Goal: Transaction & Acquisition: Obtain resource

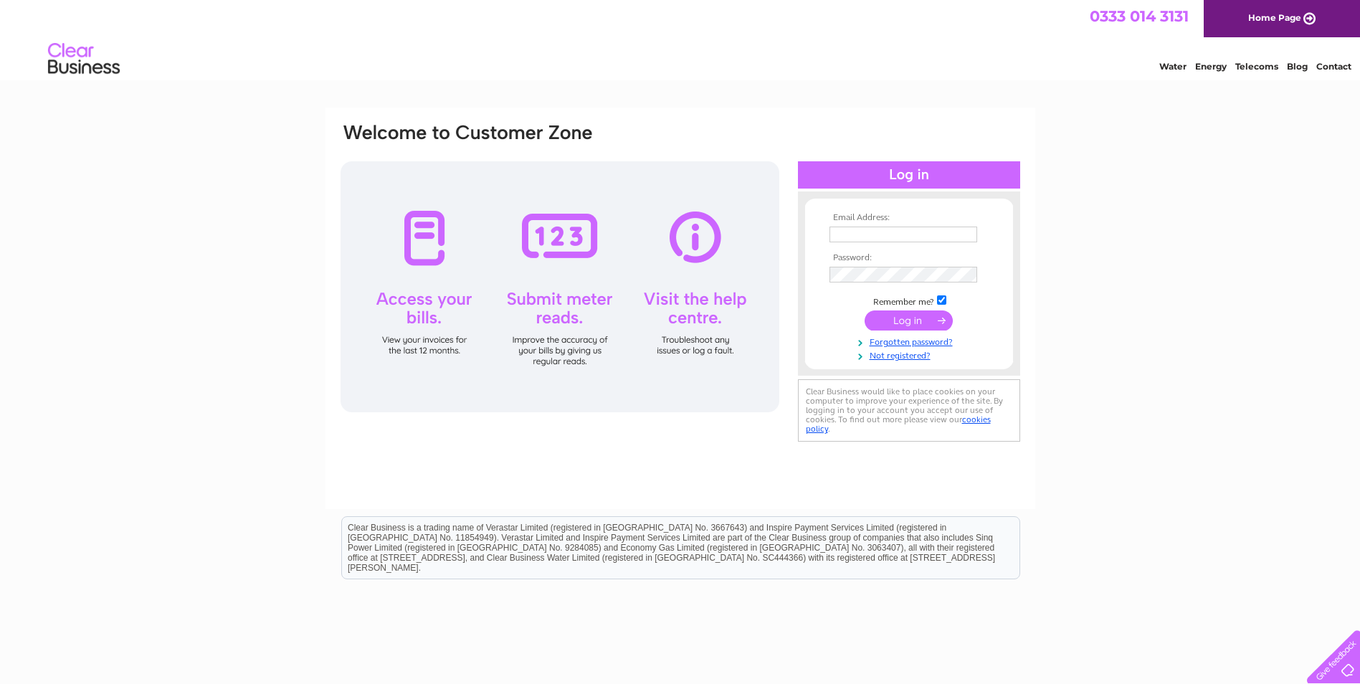
drag, startPoint x: 935, startPoint y: 228, endPoint x: 951, endPoint y: 234, distance: 17.7
click at [935, 228] on input "text" at bounding box center [904, 235] width 148 height 16
type input "accounts@specbd.co.uk"
click at [944, 299] on input "checkbox" at bounding box center [941, 301] width 9 height 9
click at [947, 302] on td "Remember me?" at bounding box center [909, 300] width 166 height 14
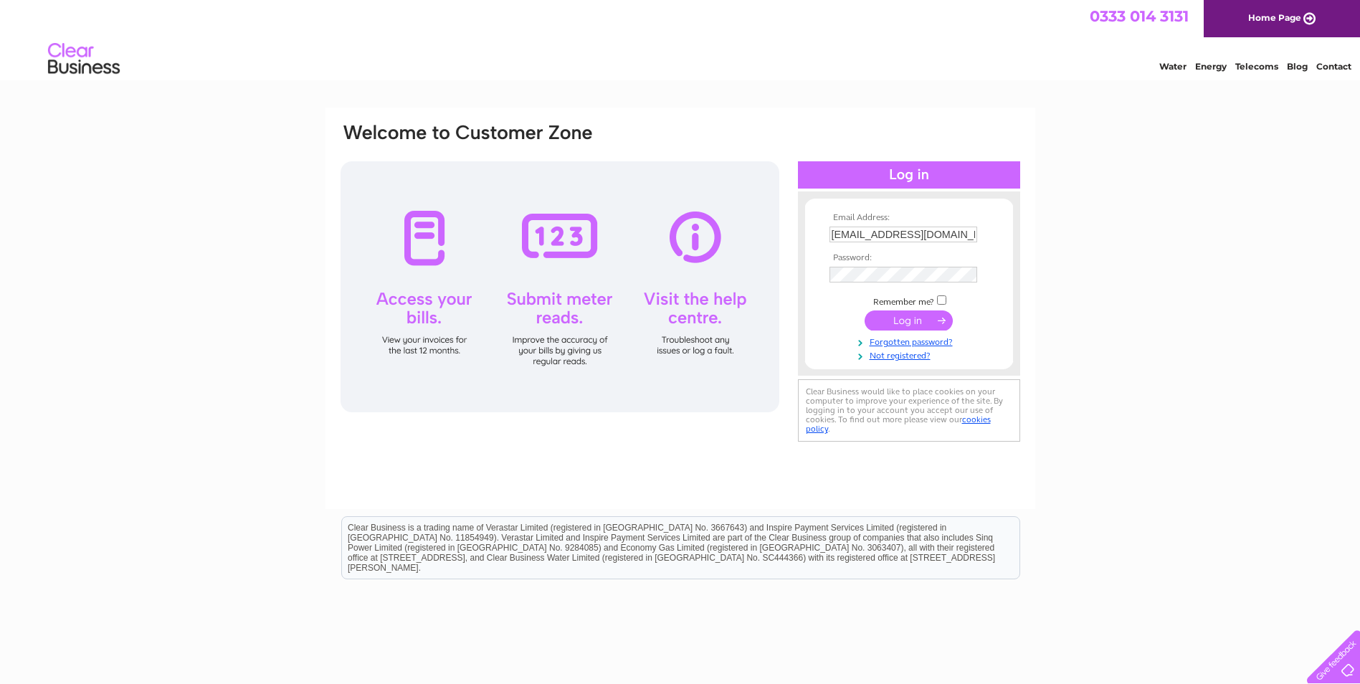
click at [944, 302] on input "checkbox" at bounding box center [941, 299] width 9 height 9
checkbox input "true"
click at [943, 323] on input "submit" at bounding box center [909, 320] width 88 height 20
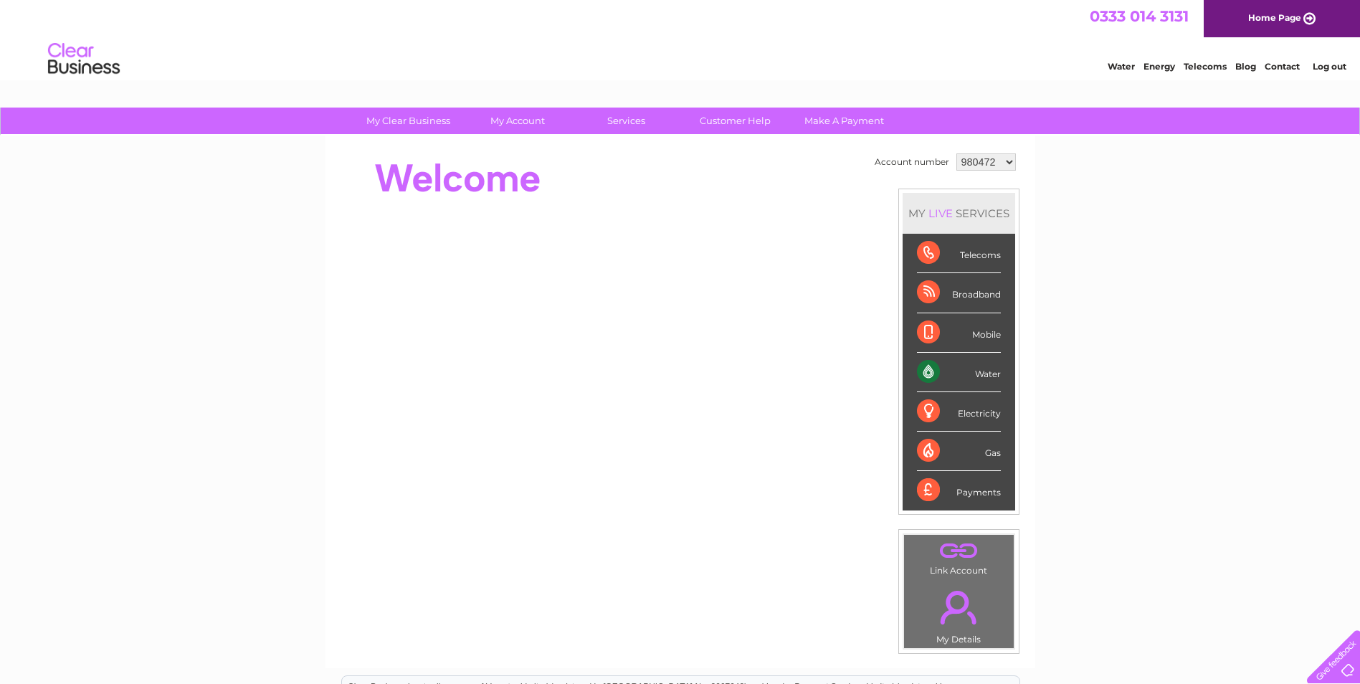
click at [1008, 160] on select "980472 1090326" at bounding box center [986, 161] width 60 height 17
select select "1090326"
click at [956, 153] on select "980472 1090326" at bounding box center [986, 161] width 60 height 17
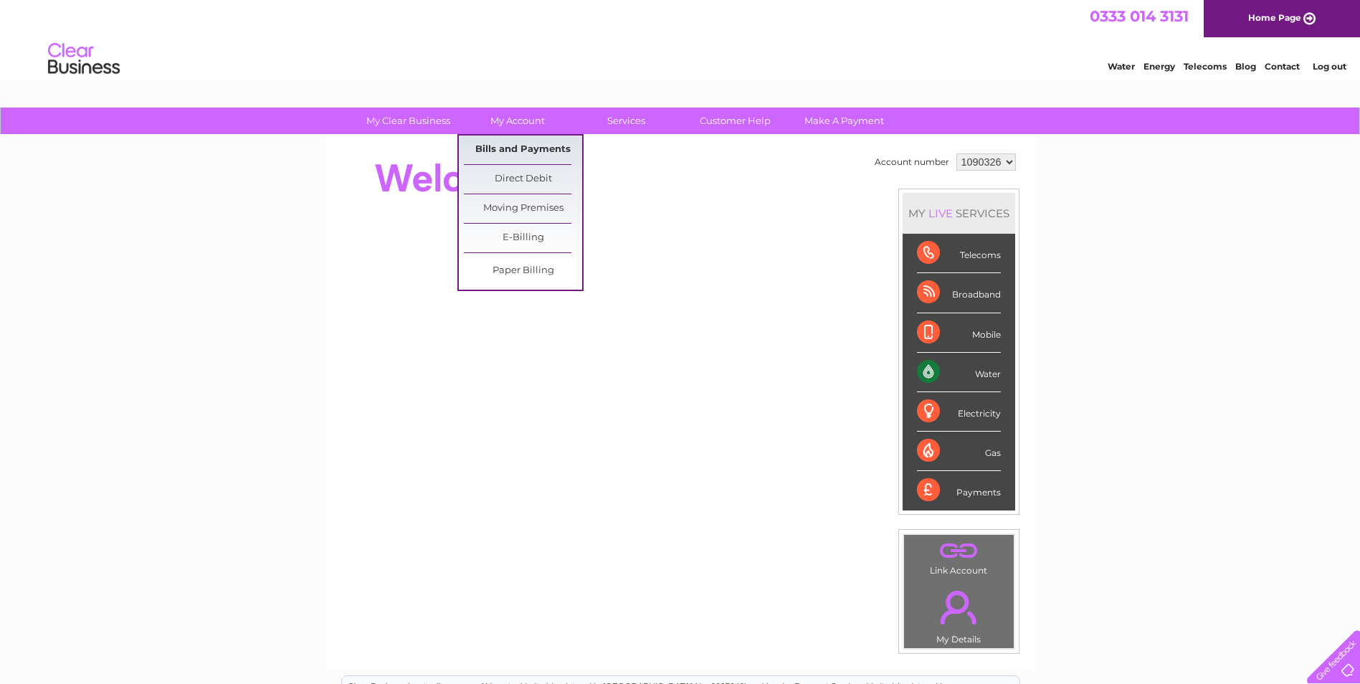
click at [533, 148] on link "Bills and Payments" at bounding box center [523, 150] width 118 height 29
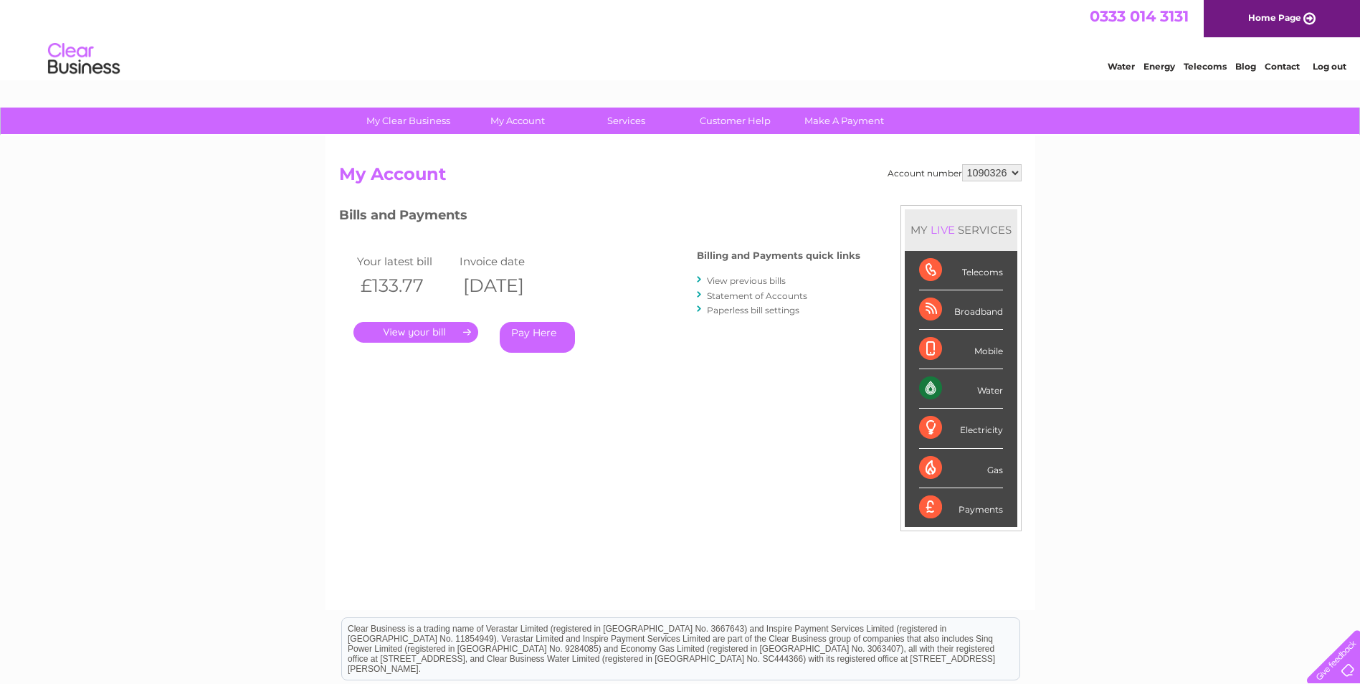
click at [1014, 175] on select "980472 1090326" at bounding box center [992, 172] width 60 height 17
click at [859, 186] on h2 "My Account" at bounding box center [680, 177] width 683 height 27
click at [464, 333] on link "." at bounding box center [415, 332] width 125 height 21
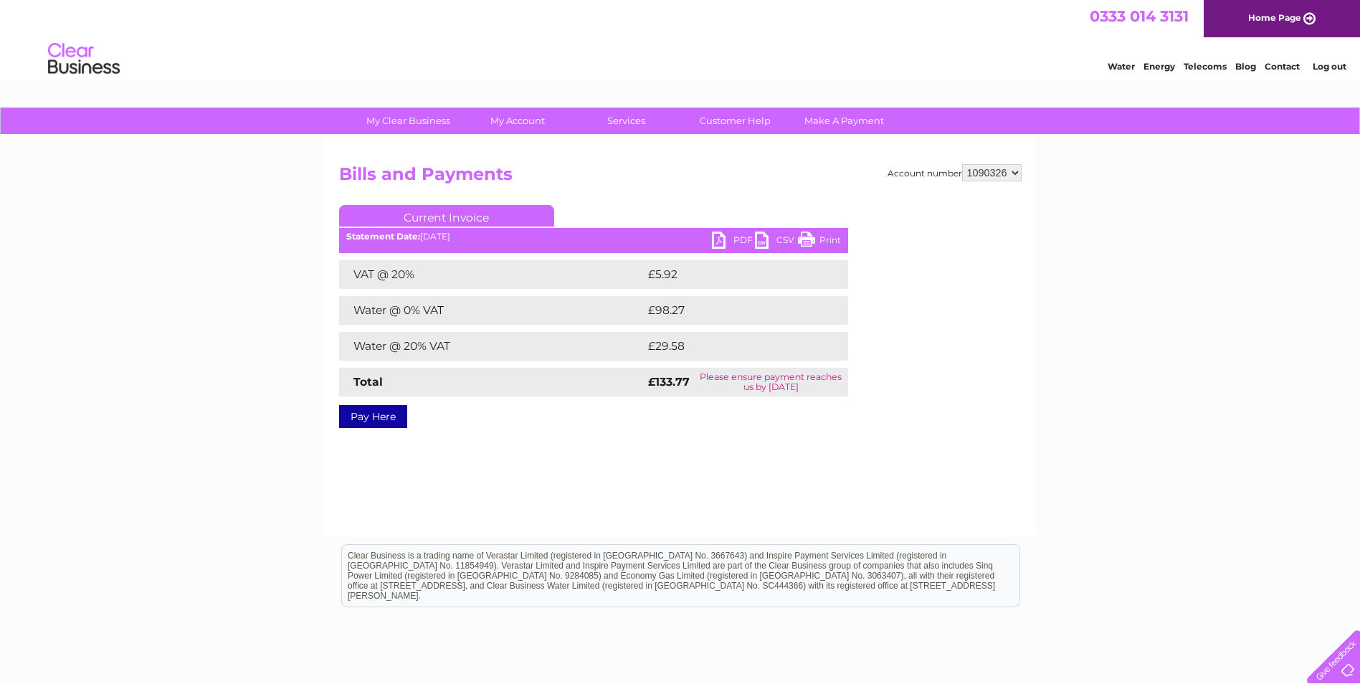
click at [716, 241] on link "PDF" at bounding box center [733, 242] width 43 height 21
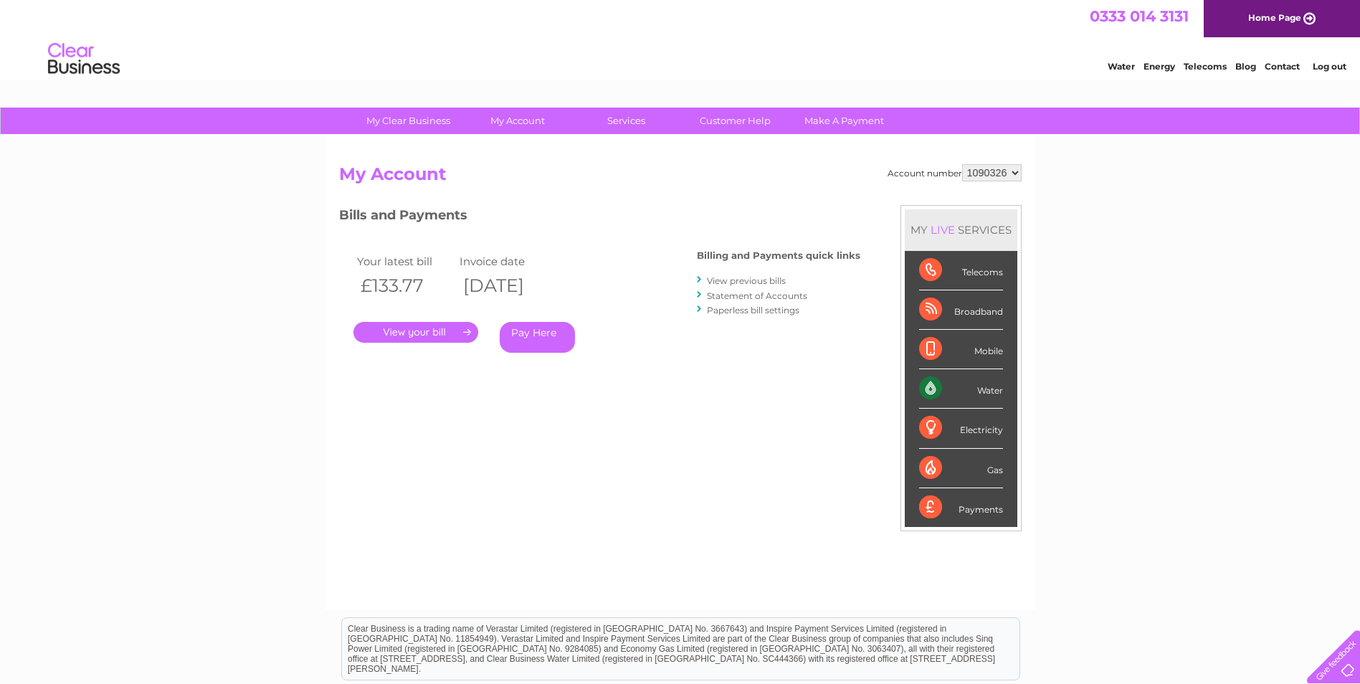
click at [744, 281] on link "View previous bills" at bounding box center [746, 280] width 79 height 11
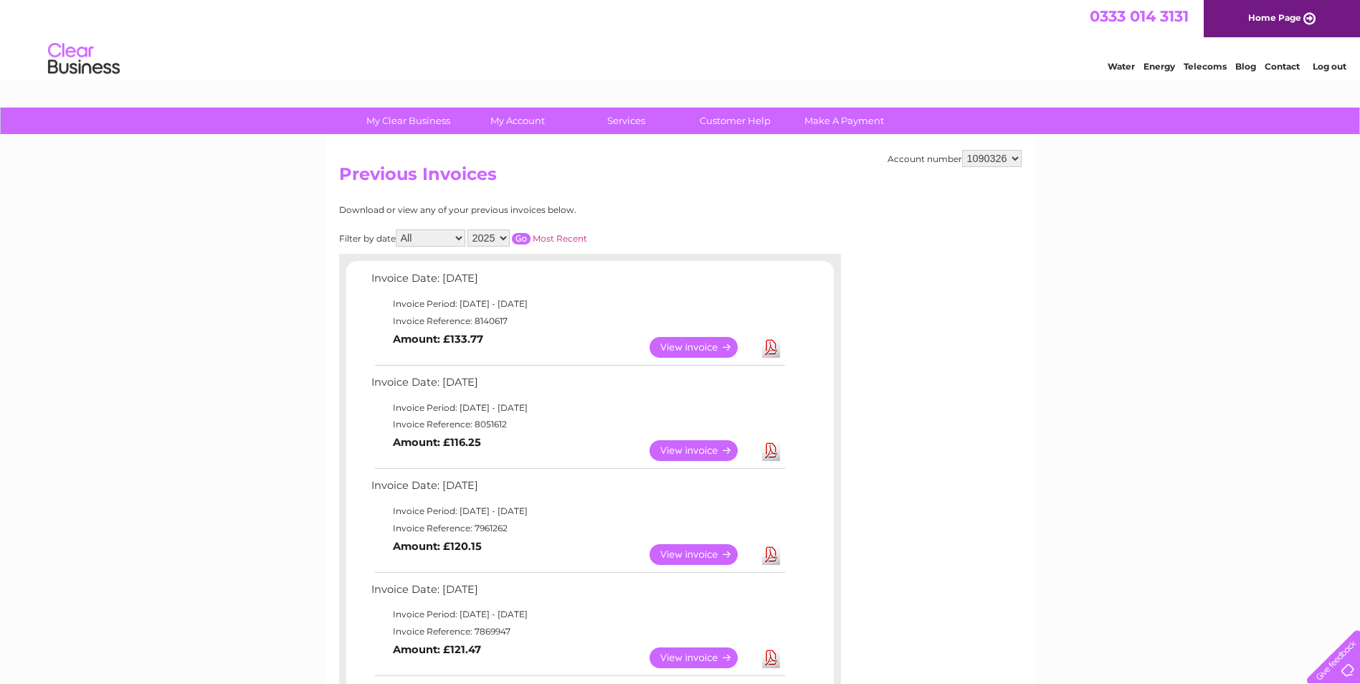
click at [689, 350] on link "View" at bounding box center [702, 347] width 105 height 21
